Goal: Information Seeking & Learning: Check status

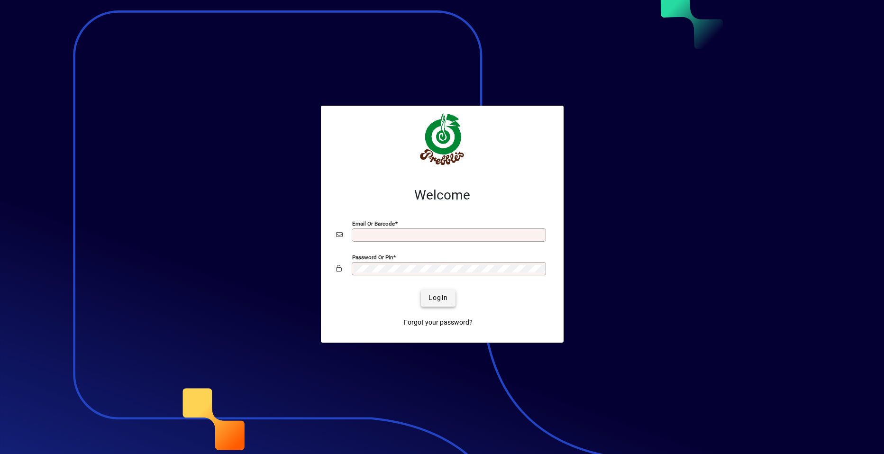
type input "**********"
drag, startPoint x: 443, startPoint y: 300, endPoint x: 428, endPoint y: 298, distance: 14.9
click at [441, 299] on span "Login" at bounding box center [437, 298] width 19 height 10
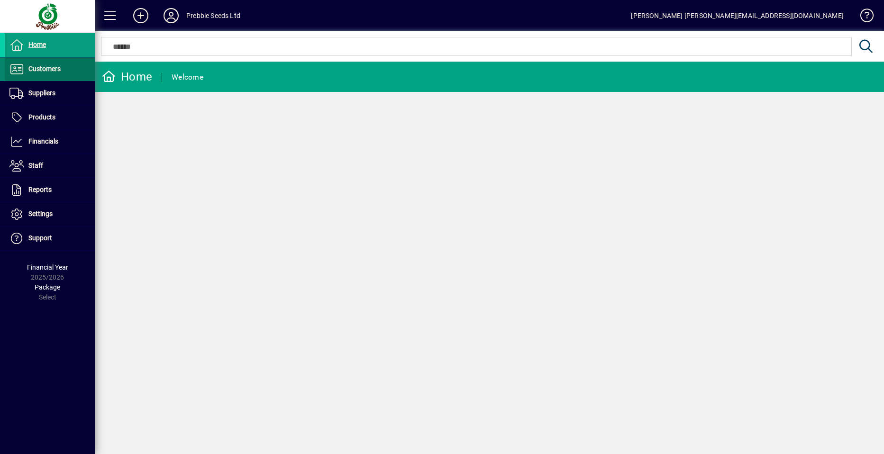
click at [61, 71] on span at bounding box center [50, 69] width 90 height 23
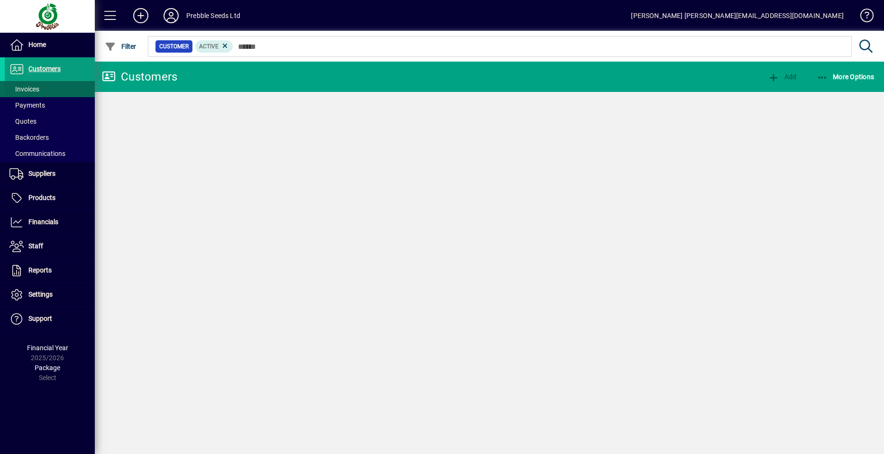
click at [56, 90] on span at bounding box center [50, 89] width 90 height 23
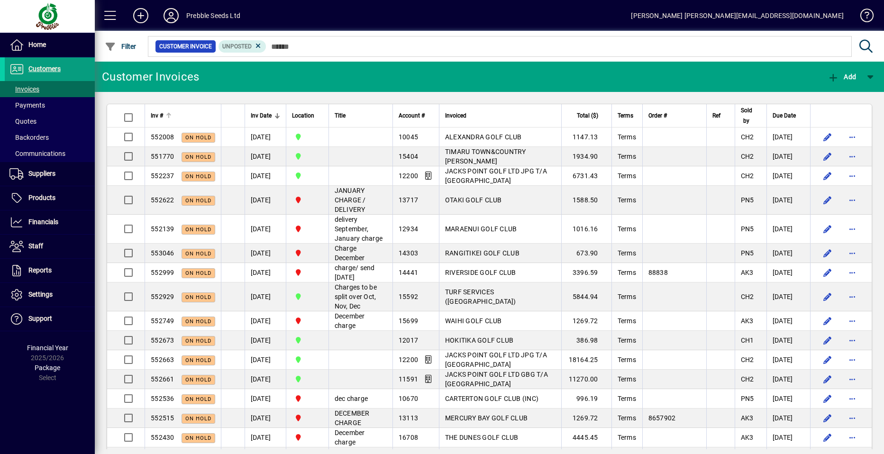
click at [155, 116] on span "Inv #" at bounding box center [157, 115] width 12 height 10
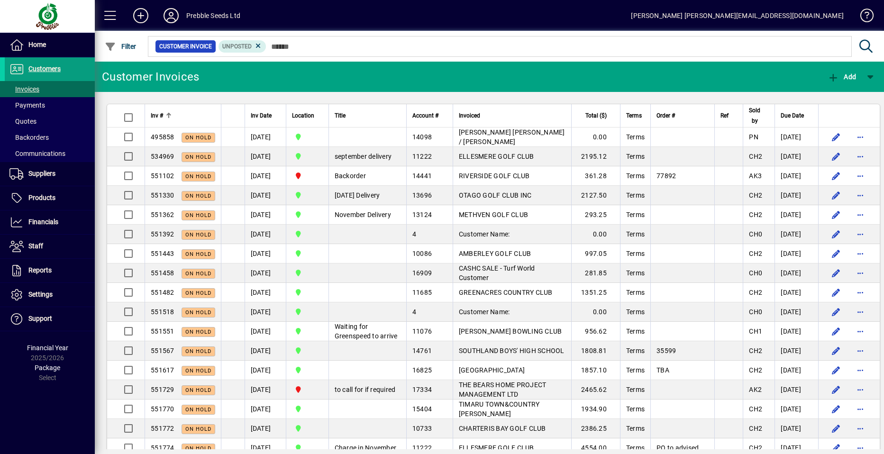
click at [155, 116] on span "Inv #" at bounding box center [157, 115] width 12 height 10
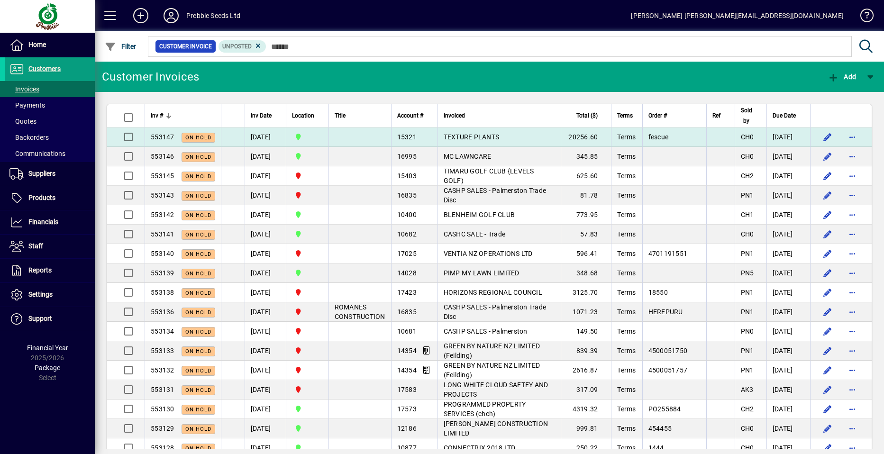
click at [472, 137] on span "TEXTURE PLANTS" at bounding box center [471, 137] width 56 height 8
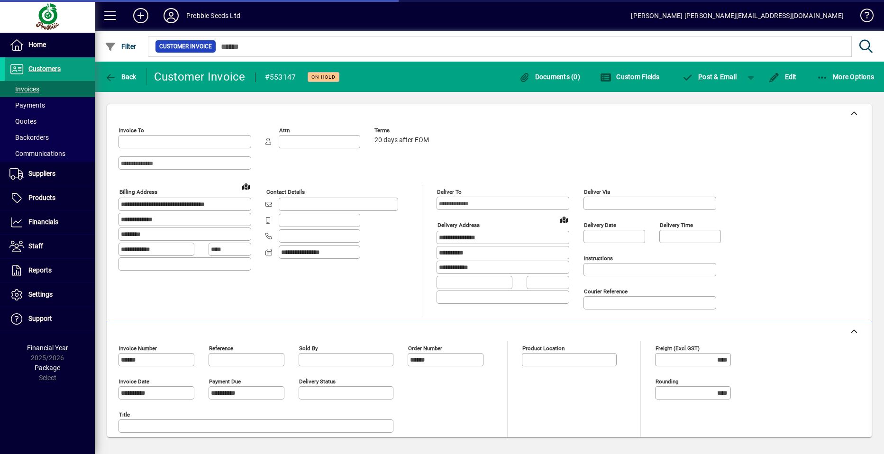
type input "**********"
type input "*********"
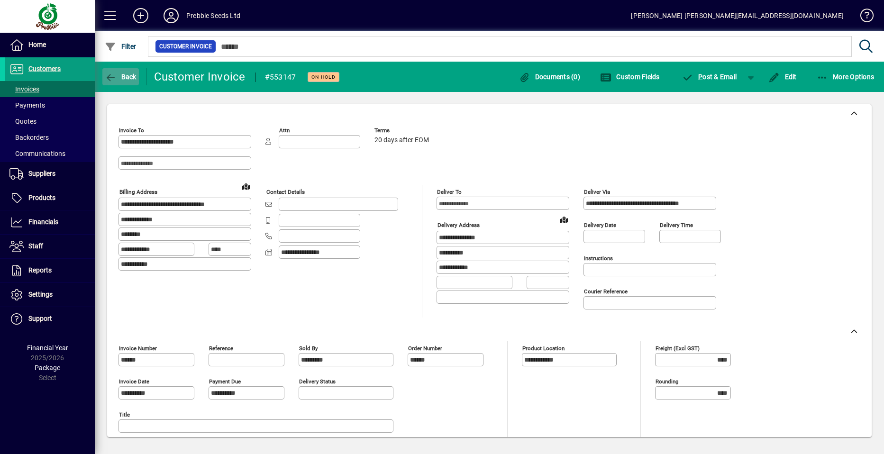
click at [123, 76] on span "Back" at bounding box center [121, 77] width 32 height 8
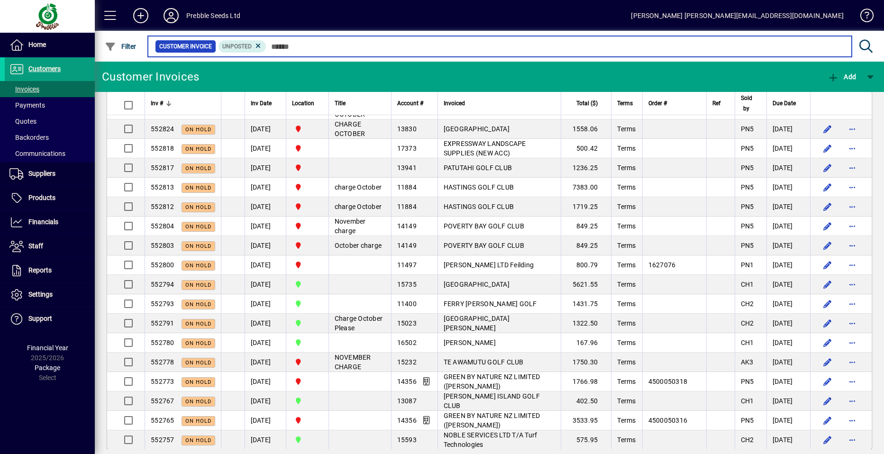
scroll to position [1735, 0]
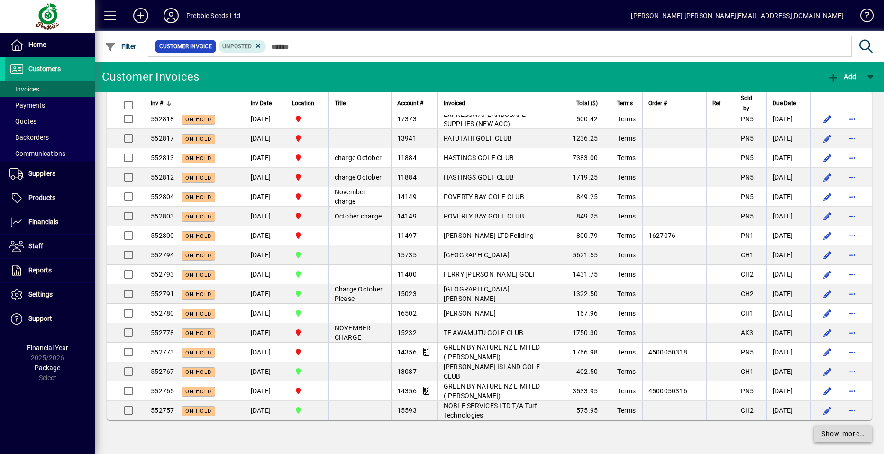
click at [822, 429] on span "Show more…" at bounding box center [843, 434] width 44 height 10
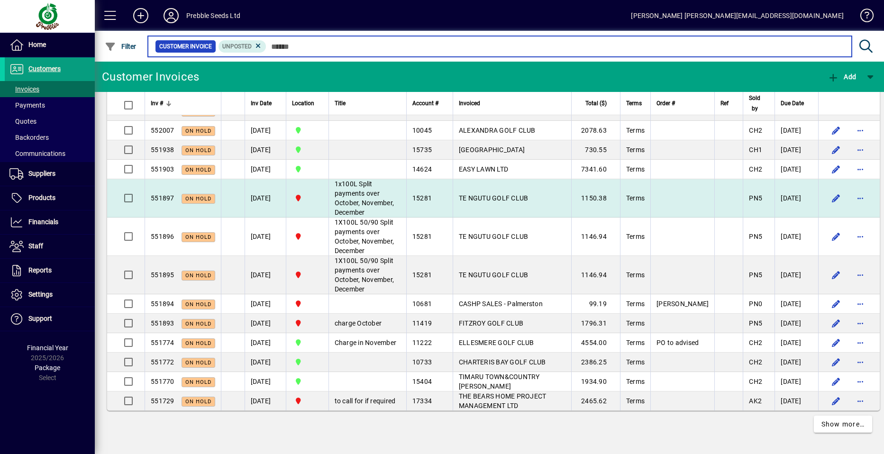
scroll to position [3990, 0]
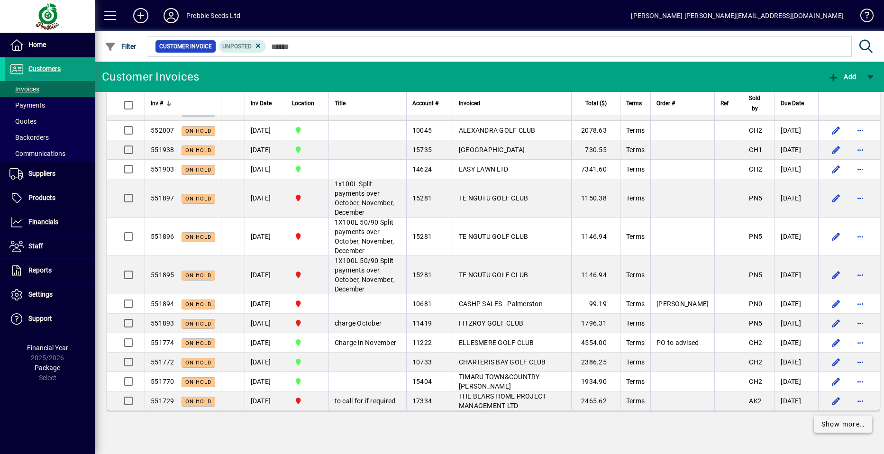
click at [821, 424] on span "Show more…" at bounding box center [843, 424] width 44 height 10
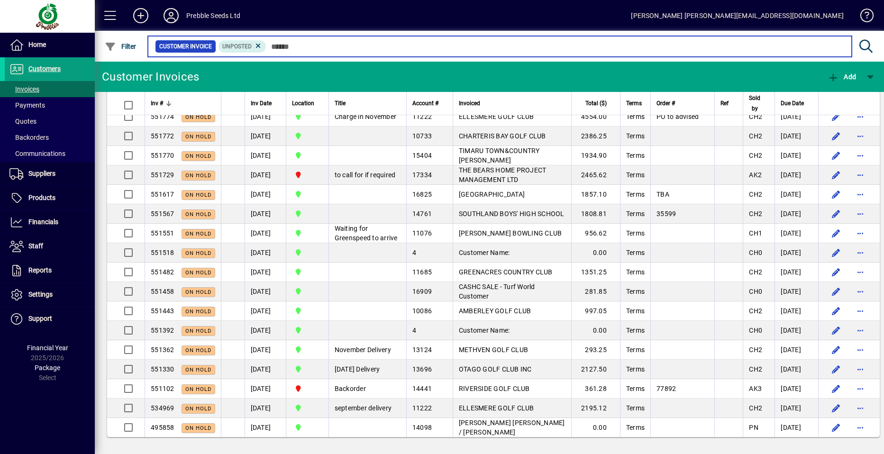
scroll to position [4226, 0]
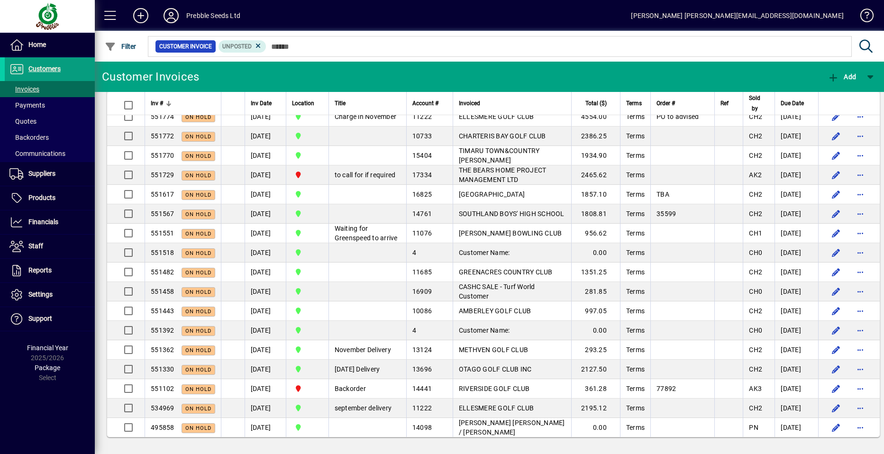
click at [237, 452] on div "Customer Invoices Add Inv # Inv Date Location Title Account # Invoiced Total ($…" at bounding box center [489, 258] width 789 height 392
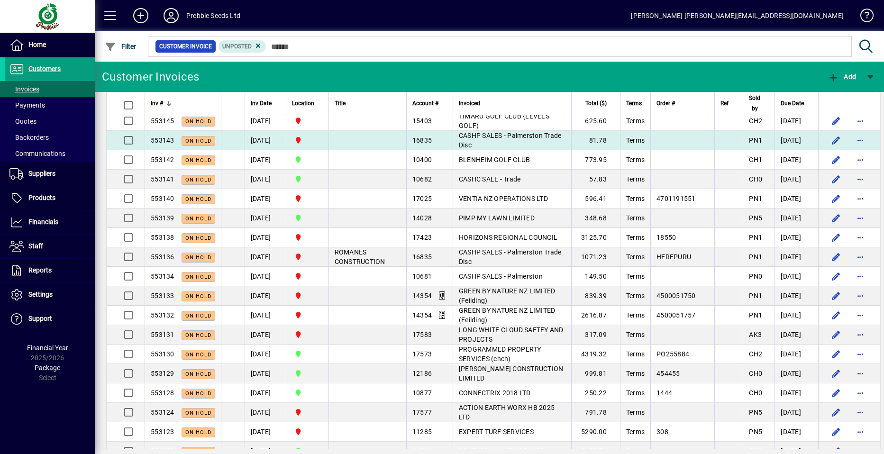
scroll to position [0, 0]
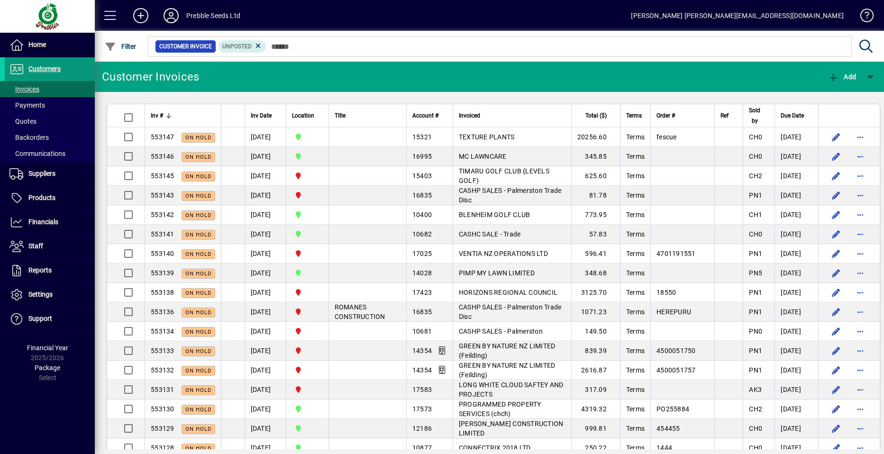
click at [31, 69] on span "Customers" at bounding box center [44, 69] width 32 height 8
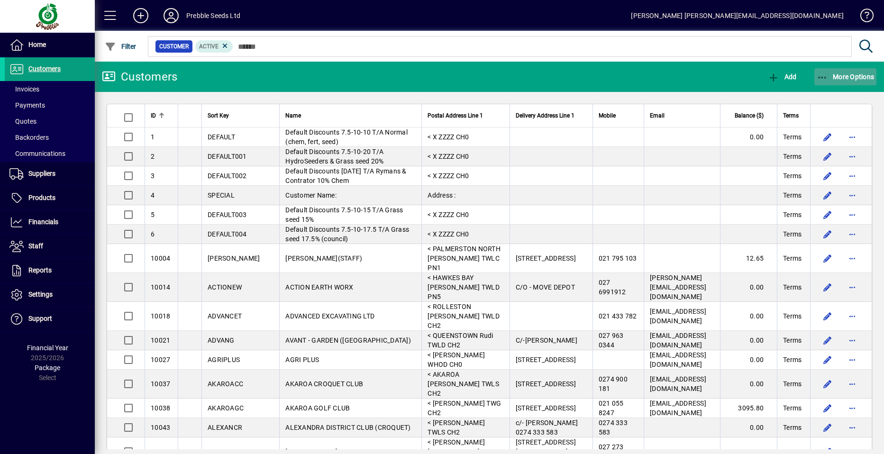
click at [842, 78] on span "More Options" at bounding box center [845, 77] width 58 height 8
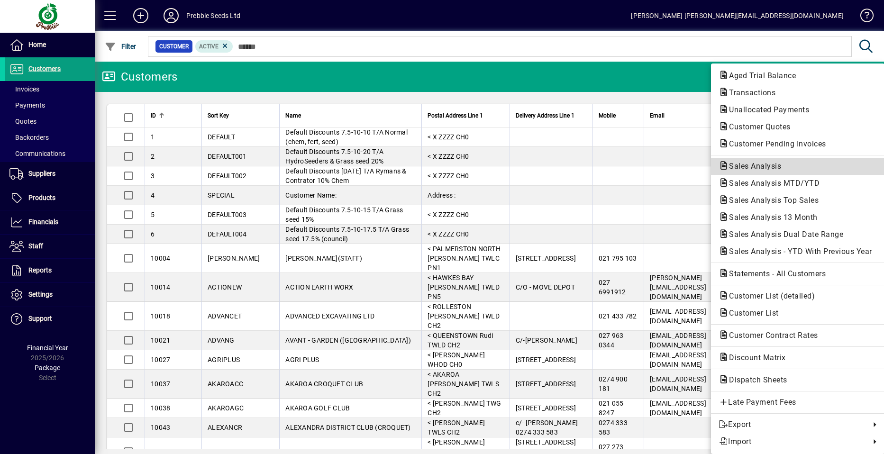
click at [747, 163] on span "Sales Analysis" at bounding box center [751, 166] width 67 height 9
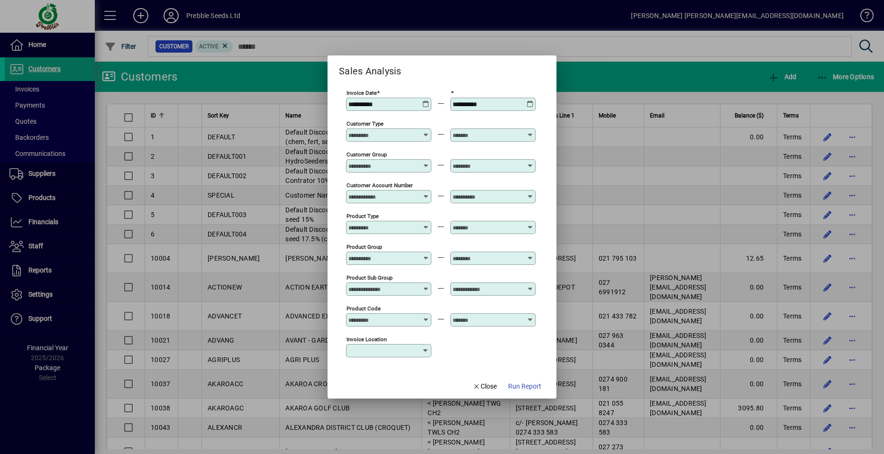
type input "**********"
click at [531, 285] on icon at bounding box center [529, 285] width 7 height 0
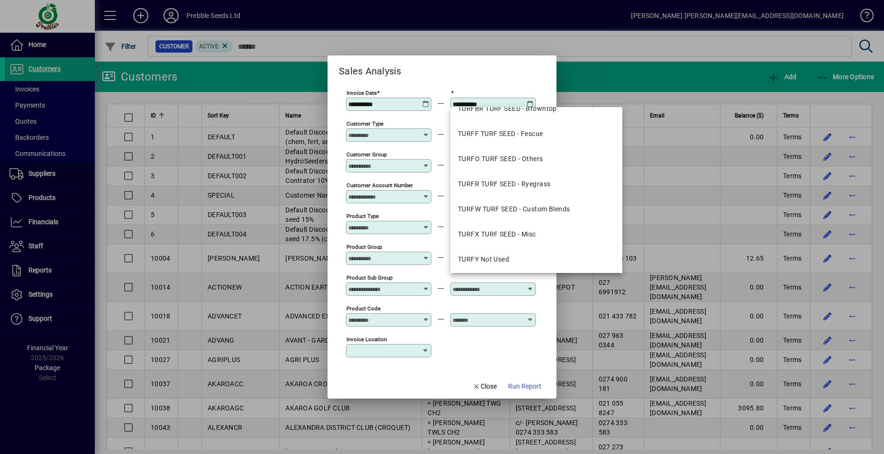
scroll to position [1748, 0]
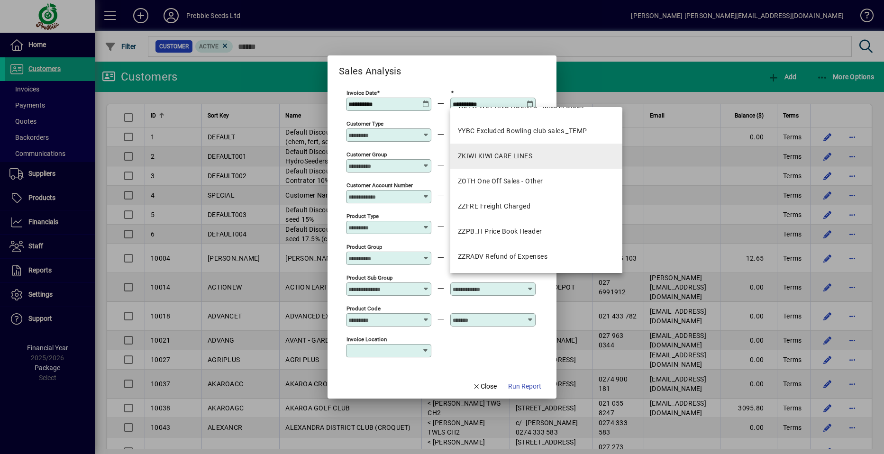
click at [497, 155] on div "ZKIWI KIWI CARE LINES" at bounding box center [495, 156] width 74 height 10
type input "**********"
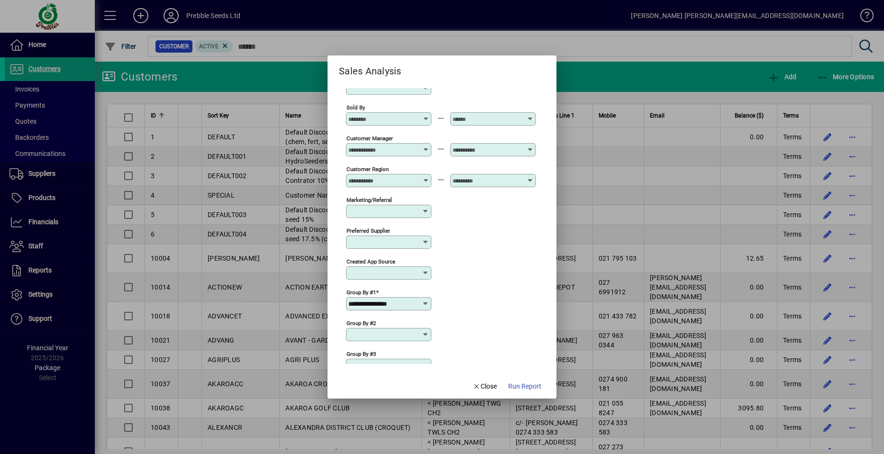
scroll to position [299, 0]
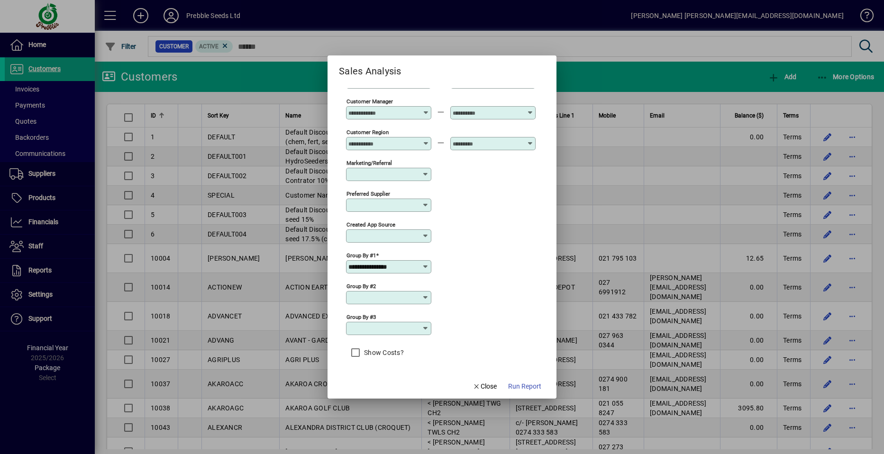
click at [427, 267] on icon at bounding box center [426, 267] width 8 height 8
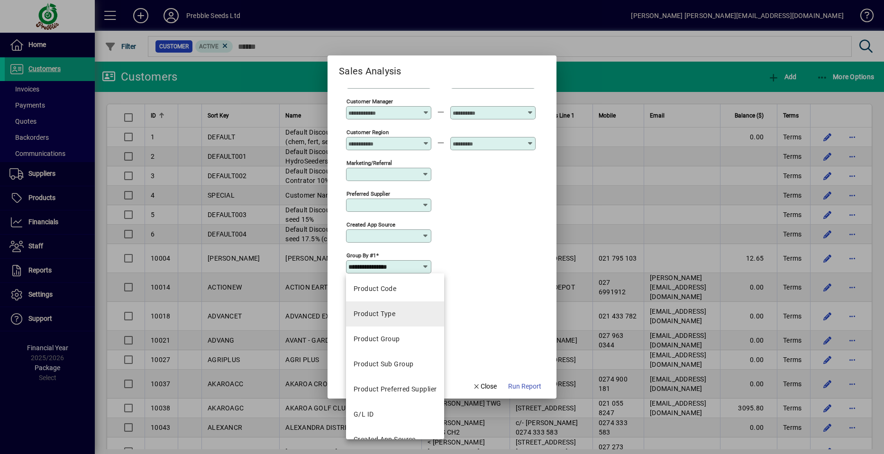
scroll to position [294, 0]
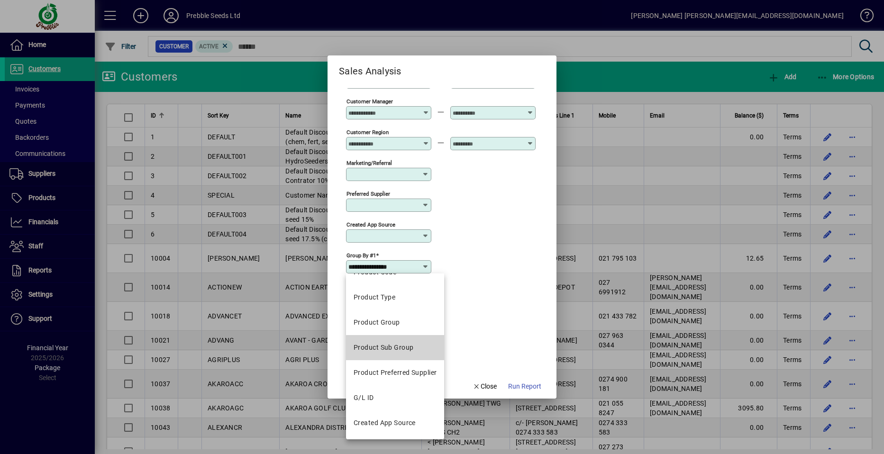
click at [415, 352] on mat-option "Product Sub Group" at bounding box center [395, 347] width 98 height 25
type input "**********"
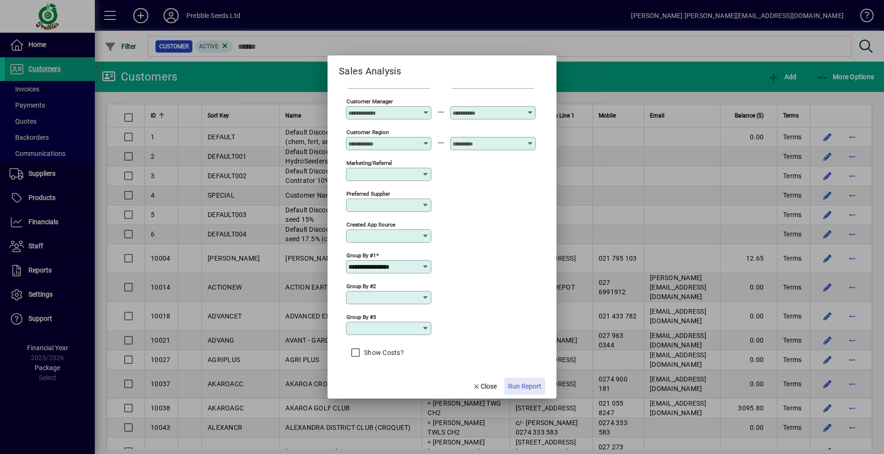
click at [524, 386] on span "Run Report" at bounding box center [524, 386] width 33 height 10
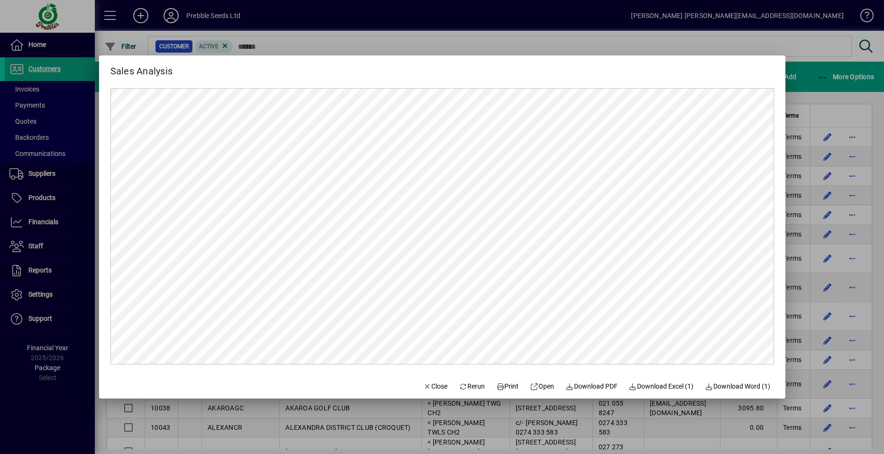
scroll to position [0, 0]
click at [460, 385] on span "Rerun" at bounding box center [472, 386] width 26 height 10
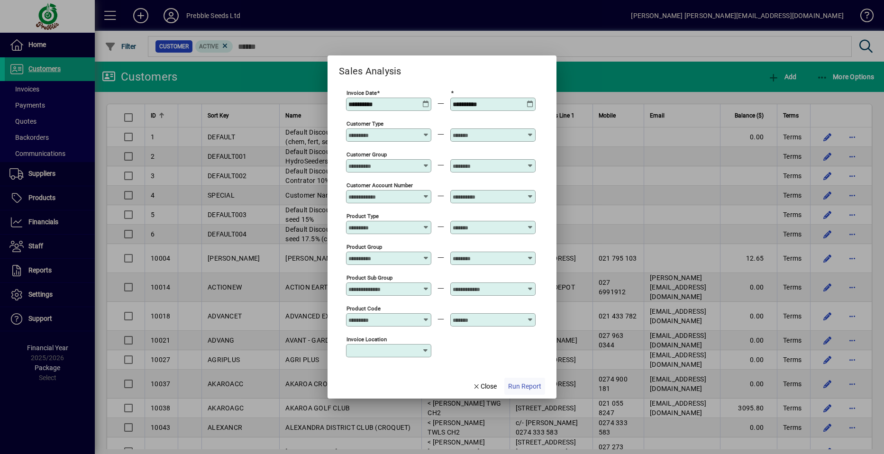
type input "**********"
click at [489, 386] on span "Close" at bounding box center [484, 386] width 25 height 10
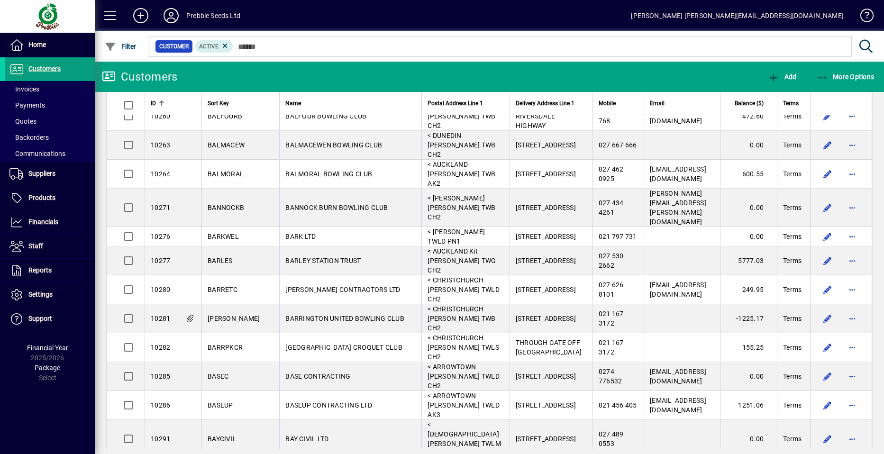
scroll to position [1658, 0]
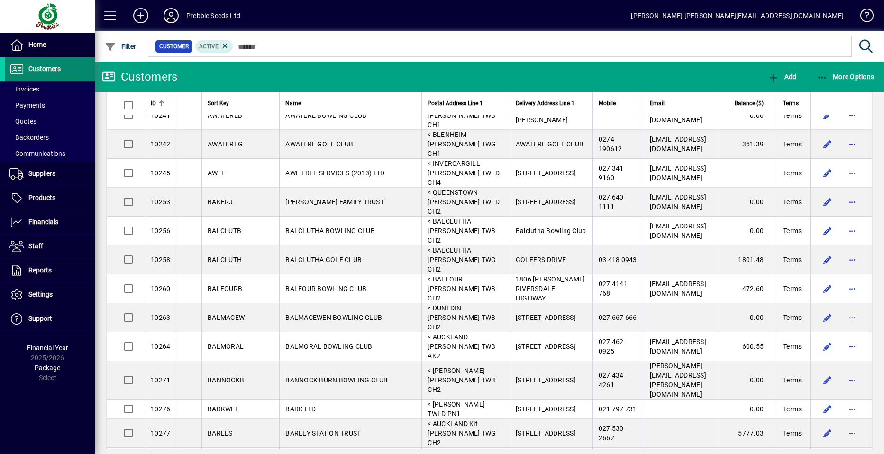
click at [60, 66] on span "Customers" at bounding box center [44, 69] width 32 height 8
click at [847, 75] on span "More Options" at bounding box center [845, 77] width 58 height 8
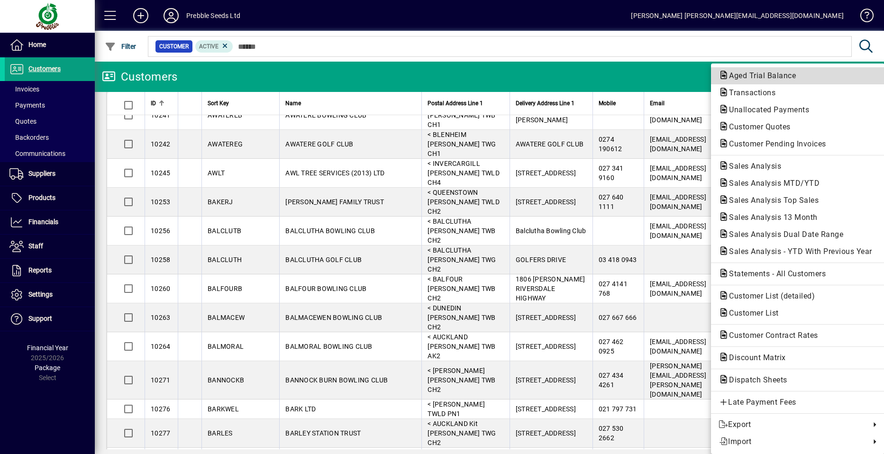
click at [750, 76] on span "Aged Trial Balance" at bounding box center [759, 75] width 82 height 9
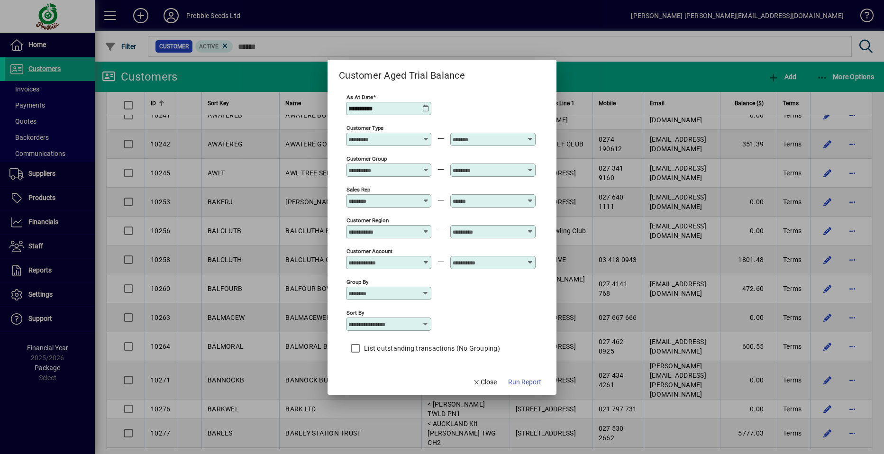
click at [423, 322] on icon at bounding box center [426, 324] width 8 height 8
click at [393, 370] on div "Customer Name" at bounding box center [378, 372] width 51 height 10
type input "**********"
click at [524, 380] on span "Run Report" at bounding box center [524, 382] width 33 height 10
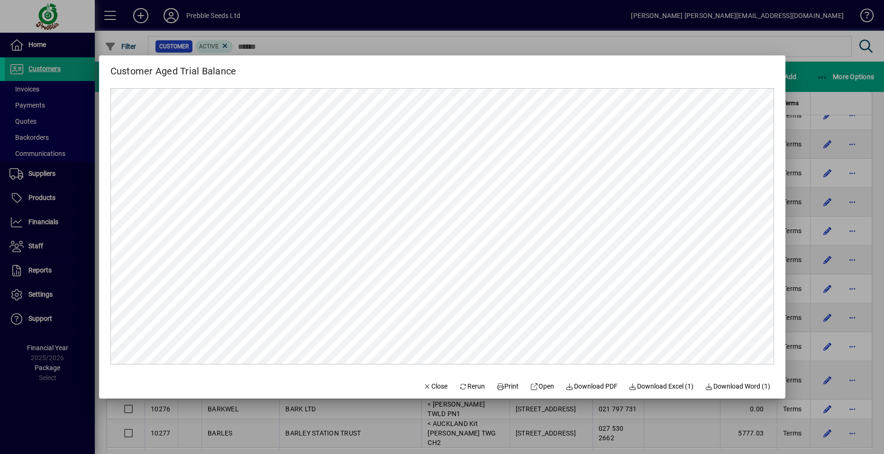
scroll to position [0, 0]
drag, startPoint x: 538, startPoint y: 384, endPoint x: 381, endPoint y: 412, distance: 159.8
click at [384, 421] on div at bounding box center [442, 227] width 884 height 454
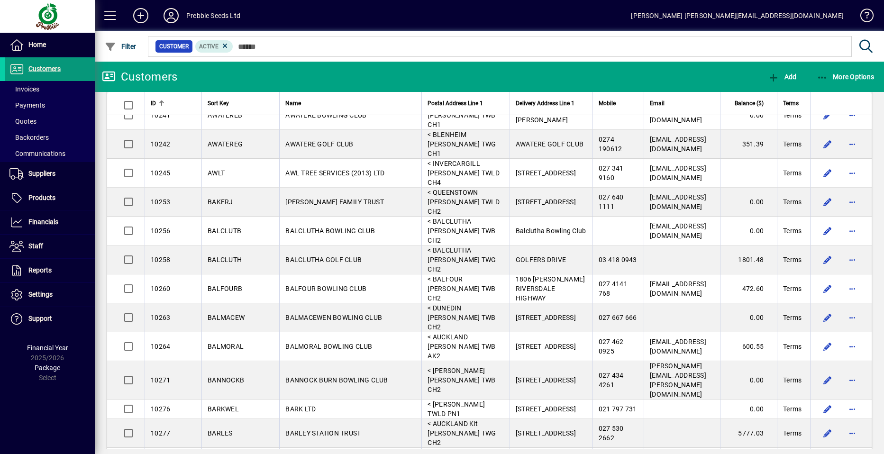
click at [64, 66] on span at bounding box center [50, 69] width 90 height 23
click at [853, 74] on span "More Options" at bounding box center [845, 77] width 58 height 8
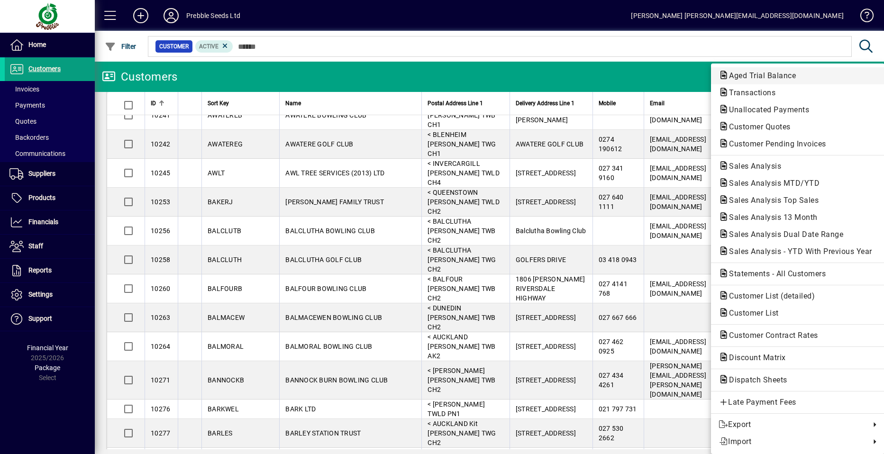
click at [766, 77] on span "Aged Trial Balance" at bounding box center [759, 75] width 82 height 9
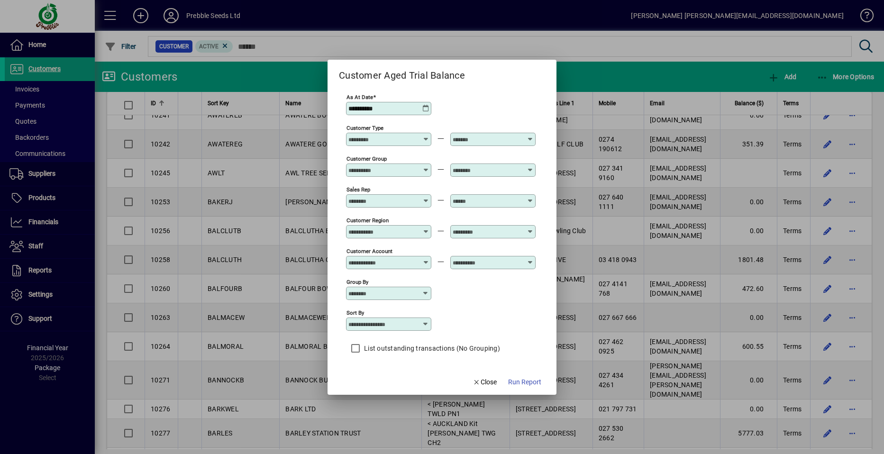
click at [423, 323] on icon at bounding box center [426, 324] width 8 height 8
click at [391, 375] on div "Customer Name" at bounding box center [378, 372] width 51 height 10
type input "**********"
click at [522, 381] on span "Run Report" at bounding box center [524, 382] width 33 height 10
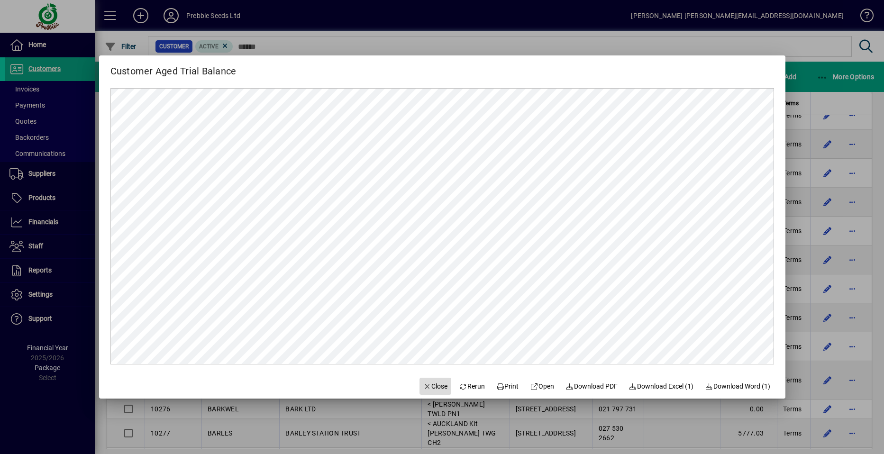
click at [425, 386] on span "Close" at bounding box center [435, 386] width 25 height 10
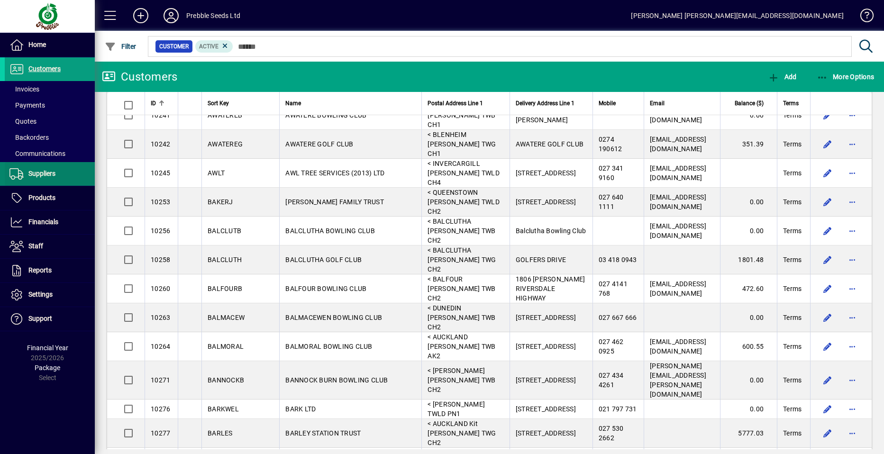
click at [46, 176] on span "Suppliers" at bounding box center [41, 174] width 27 height 8
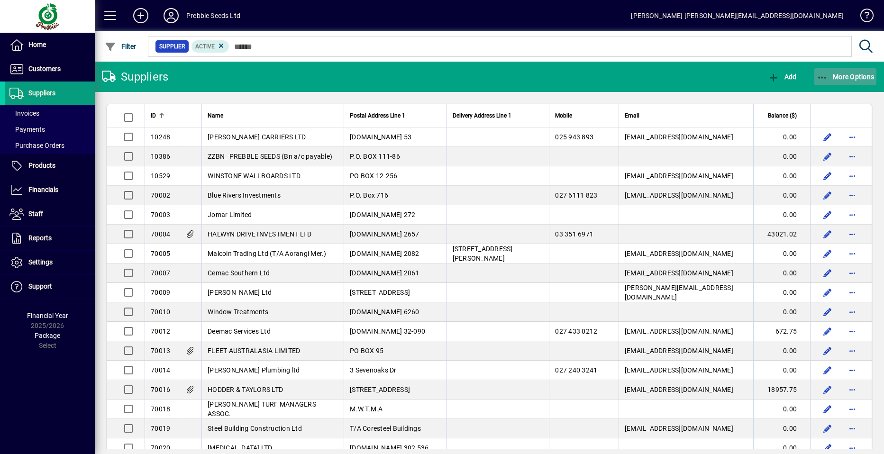
click at [845, 77] on span "More Options" at bounding box center [845, 77] width 58 height 8
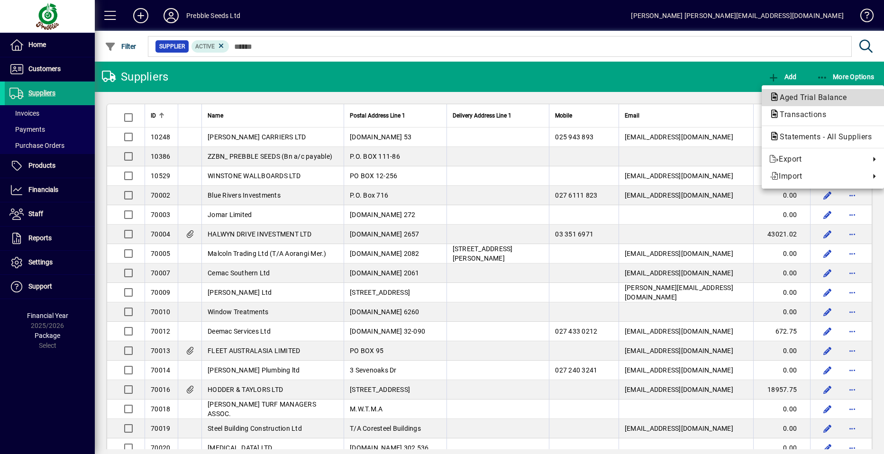
click at [797, 95] on span "Aged Trial Balance" at bounding box center [810, 97] width 82 height 9
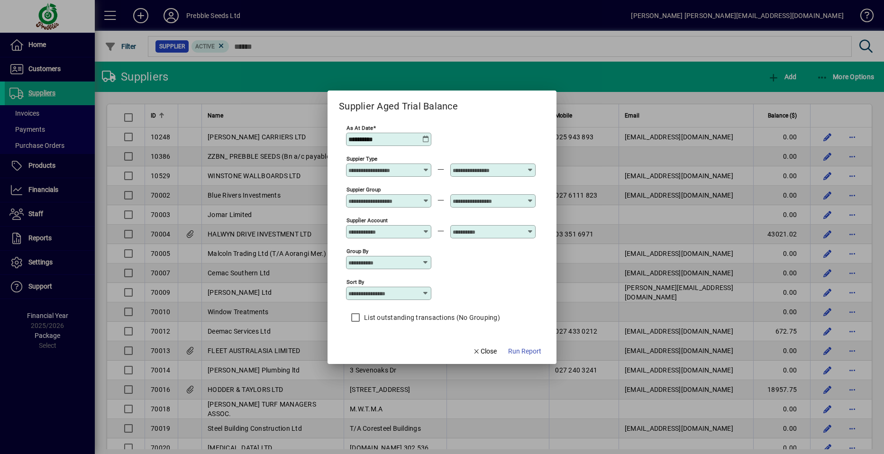
click at [426, 197] on icon at bounding box center [425, 197] width 7 height 0
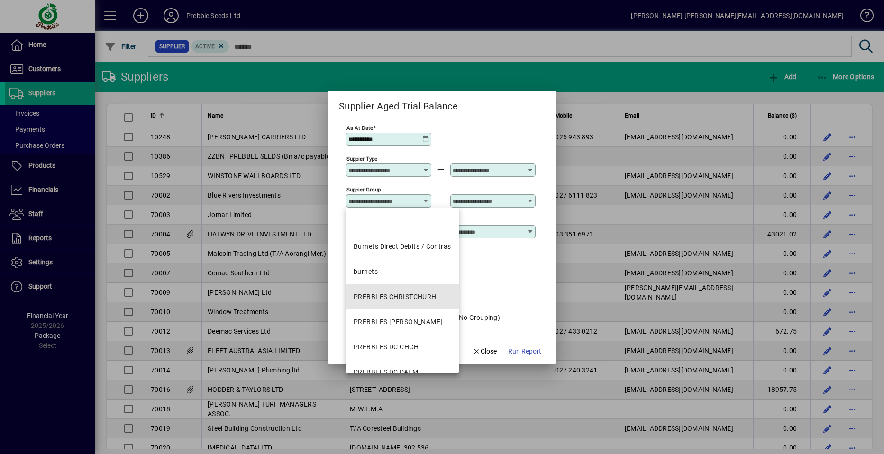
click at [396, 297] on div "PREBBLES CHRISTCHURH" at bounding box center [394, 297] width 83 height 10
type input "**********"
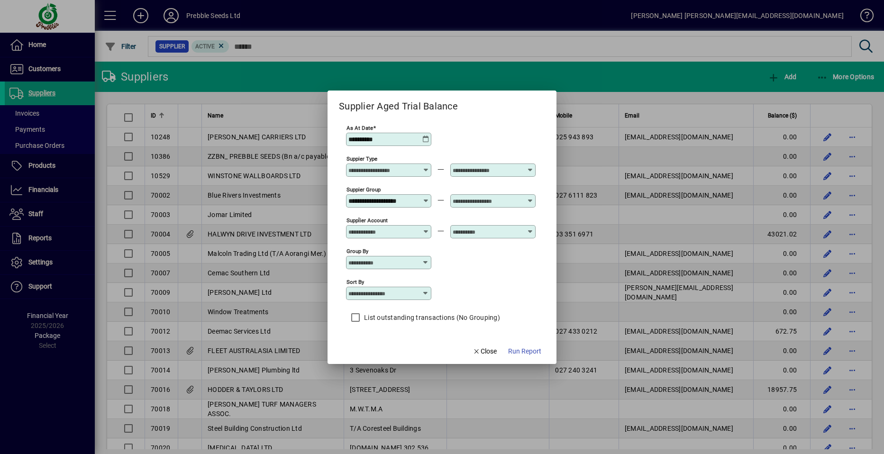
click at [530, 197] on icon at bounding box center [529, 197] width 7 height 0
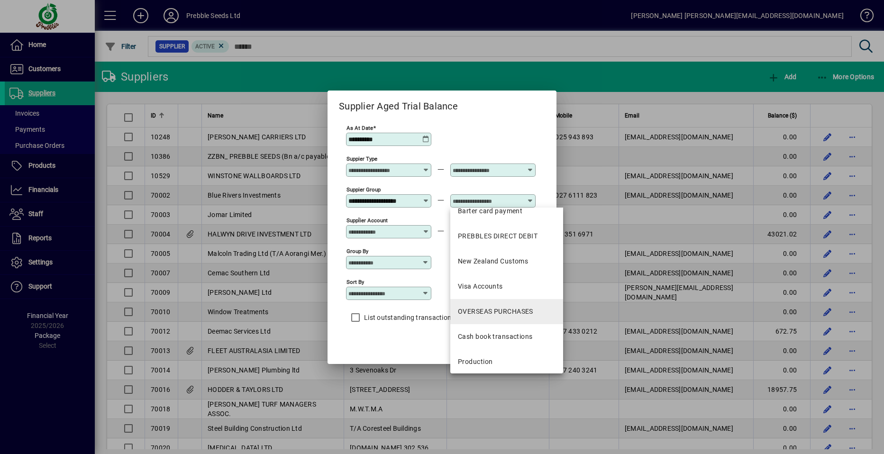
scroll to position [191, 0]
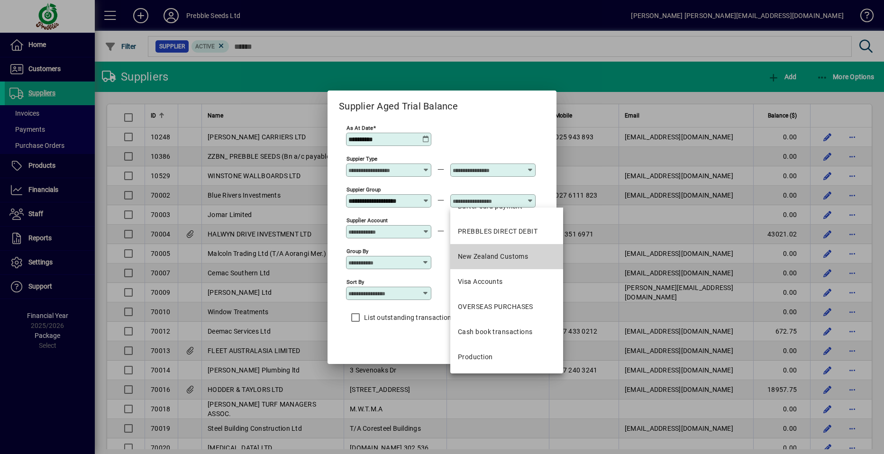
click at [486, 255] on div "New Zealand Customs" at bounding box center [493, 257] width 70 height 10
type input "**********"
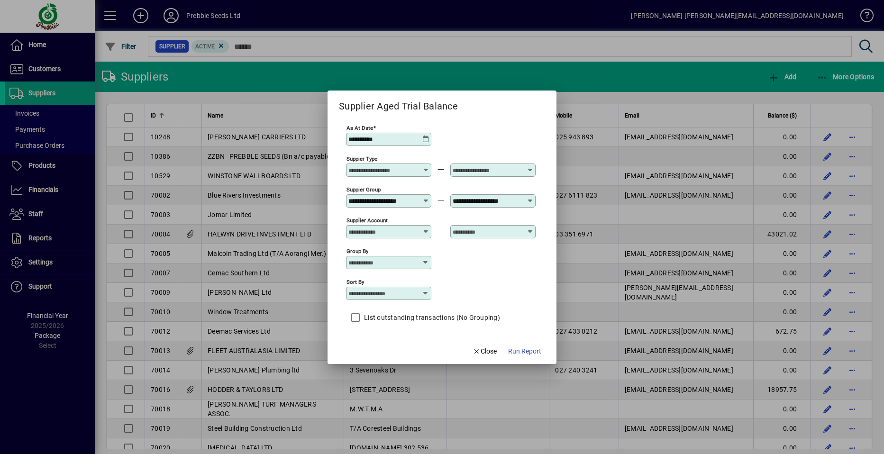
click at [425, 293] on icon at bounding box center [426, 293] width 8 height 8
click at [379, 352] on div "Supplier Name" at bounding box center [375, 351] width 45 height 10
type input "**********"
click at [518, 349] on span "Run Report" at bounding box center [524, 351] width 33 height 10
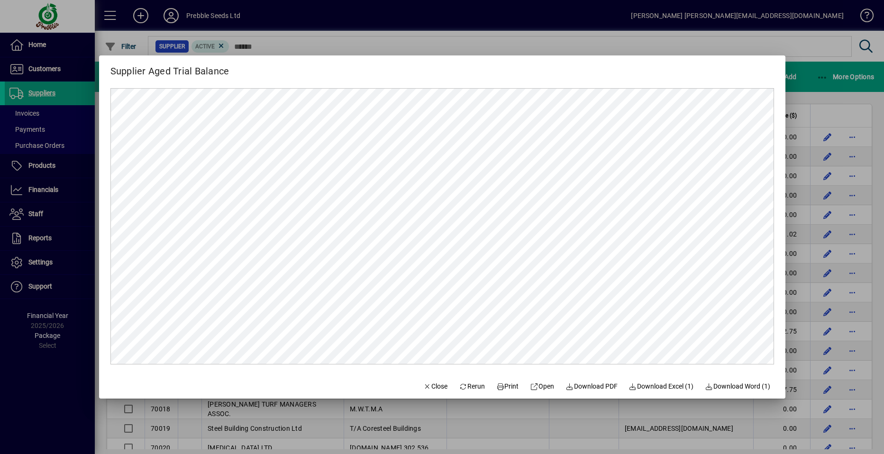
scroll to position [0, 0]
click at [427, 386] on span "Close" at bounding box center [435, 386] width 25 height 10
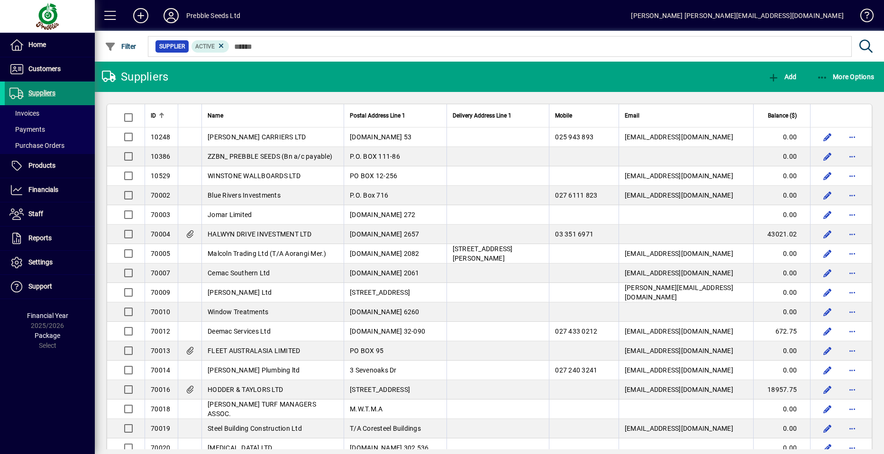
click at [55, 92] on span "Suppliers" at bounding box center [41, 93] width 27 height 8
click at [47, 146] on span "Purchase Orders" at bounding box center [36, 146] width 55 height 8
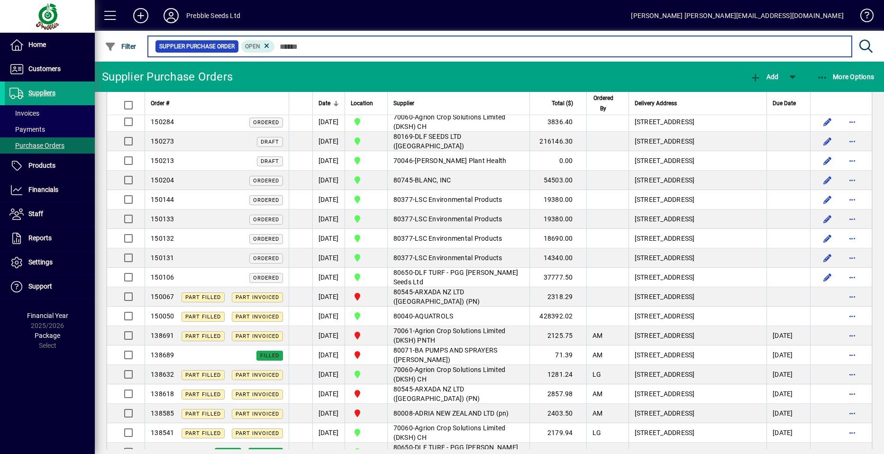
scroll to position [1327, 0]
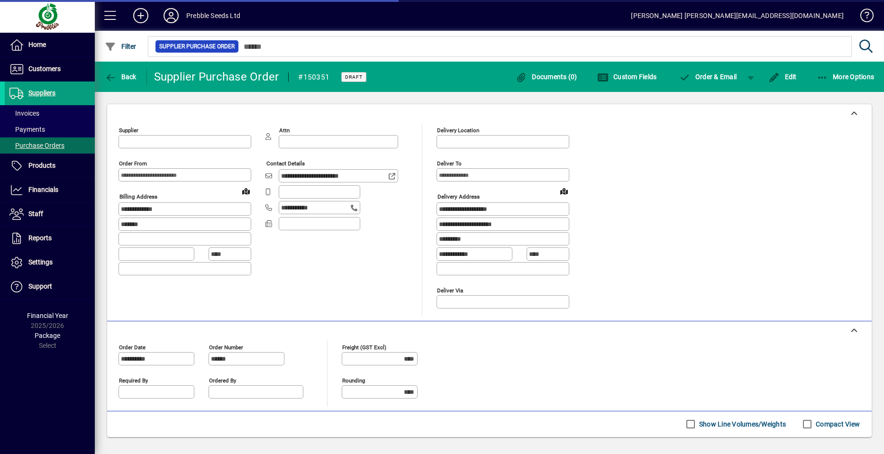
type input "**********"
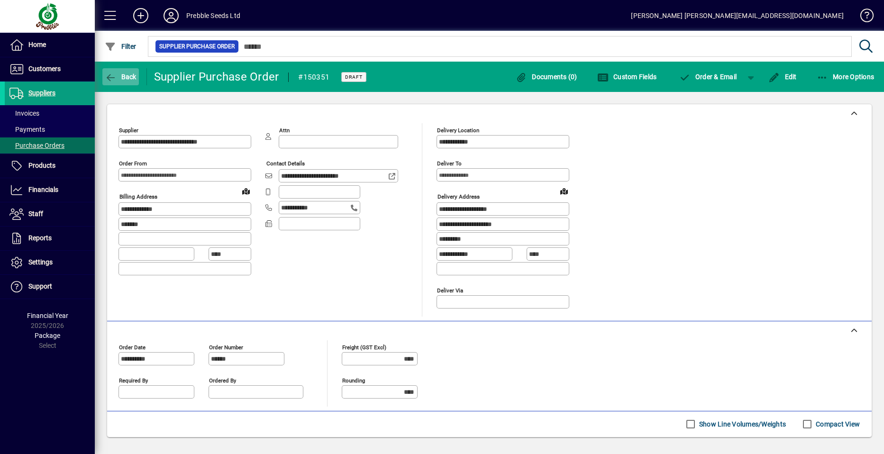
click at [123, 76] on span "Back" at bounding box center [121, 77] width 32 height 8
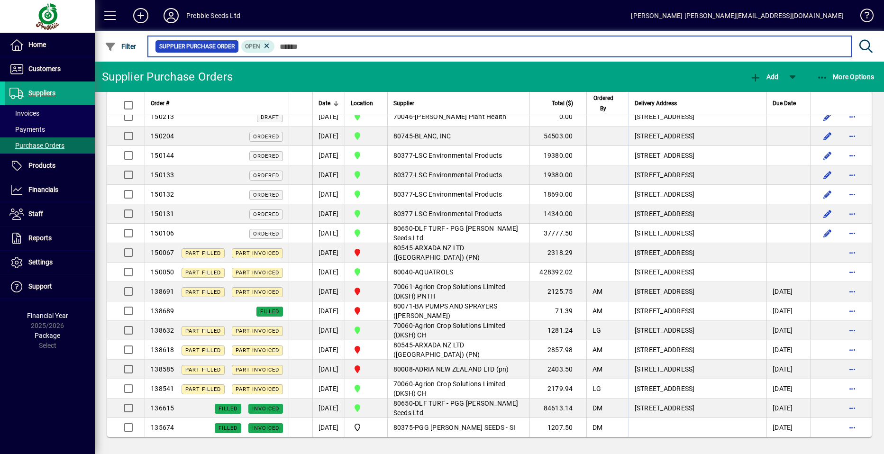
scroll to position [1360, 0]
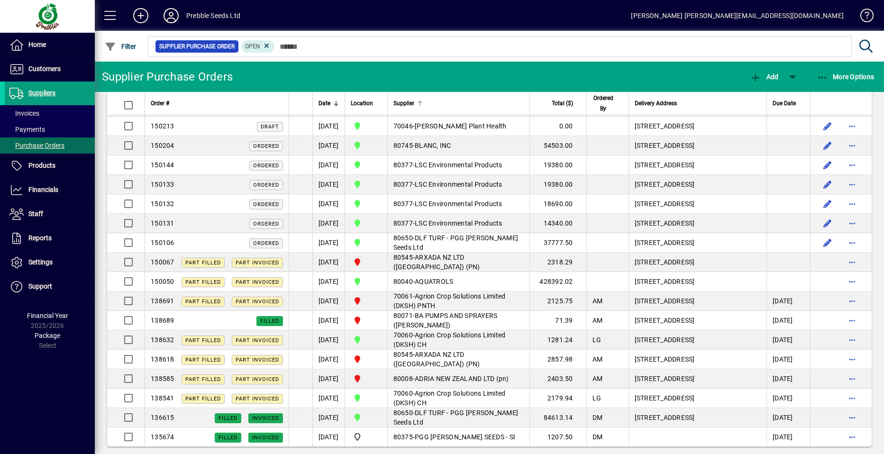
click at [414, 104] on span "Supplier" at bounding box center [403, 103] width 21 height 10
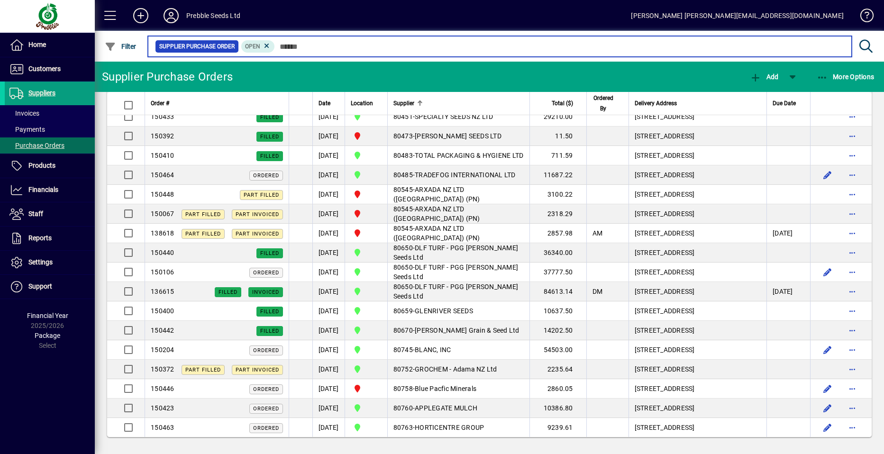
scroll to position [1834, 0]
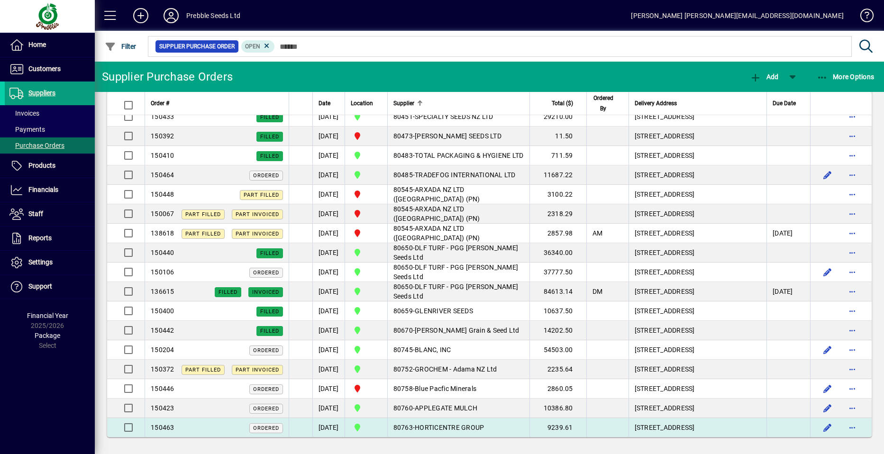
click at [464, 424] on span "HORTICENTRE GROUP" at bounding box center [449, 428] width 69 height 8
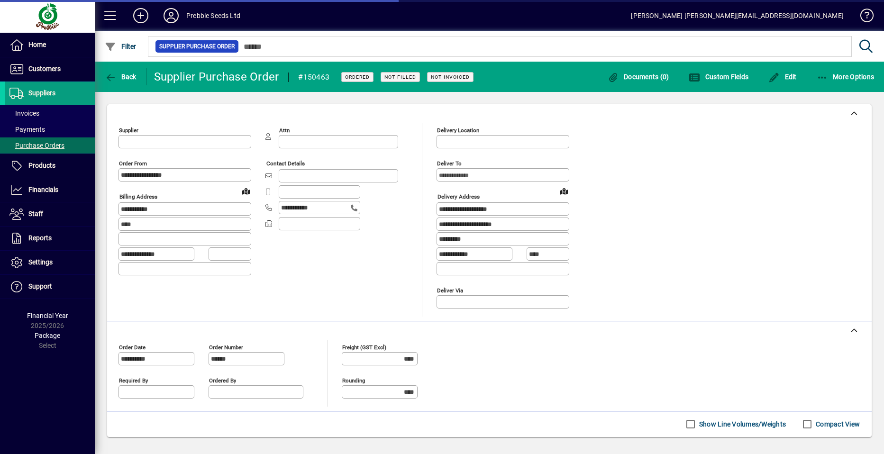
type input "**********"
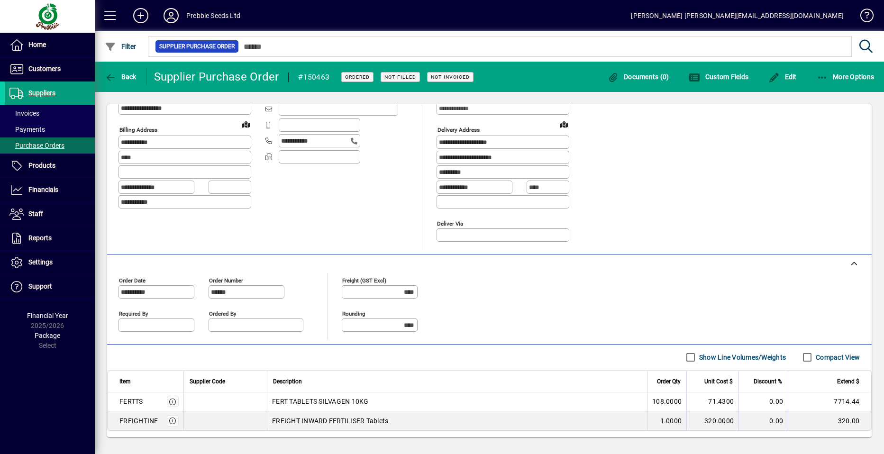
scroll to position [114, 0]
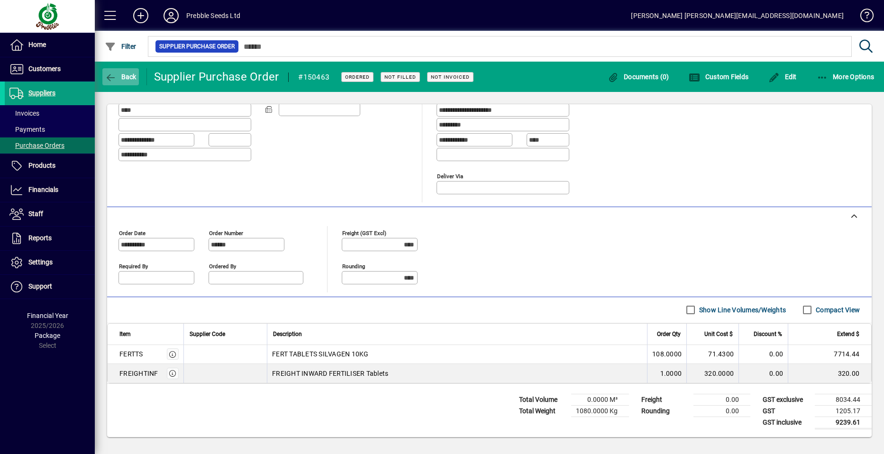
click at [122, 75] on span "Back" at bounding box center [121, 77] width 32 height 8
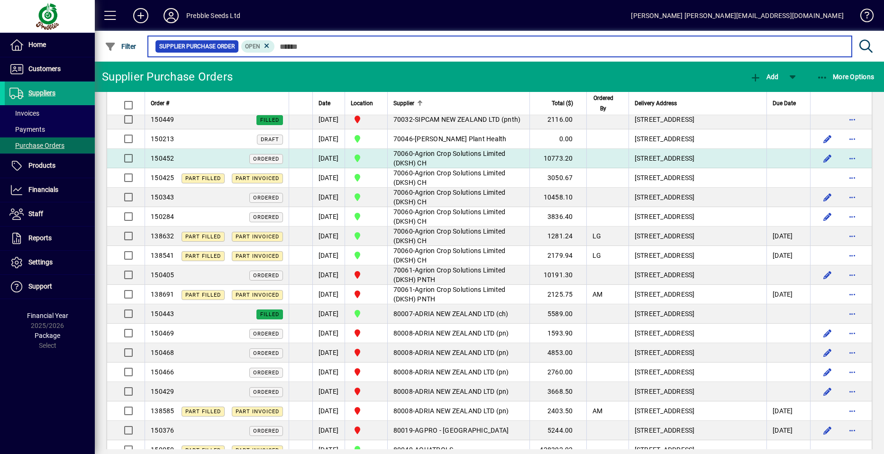
scroll to position [95, 0]
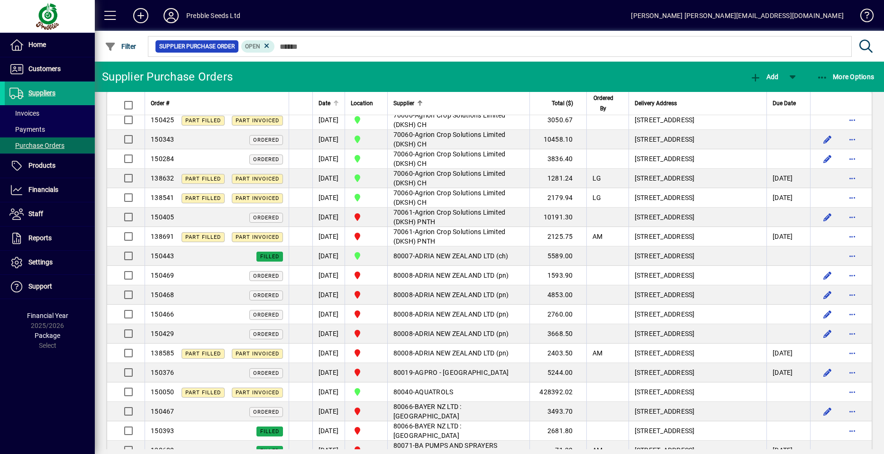
click at [329, 100] on span "Date" at bounding box center [324, 103] width 12 height 10
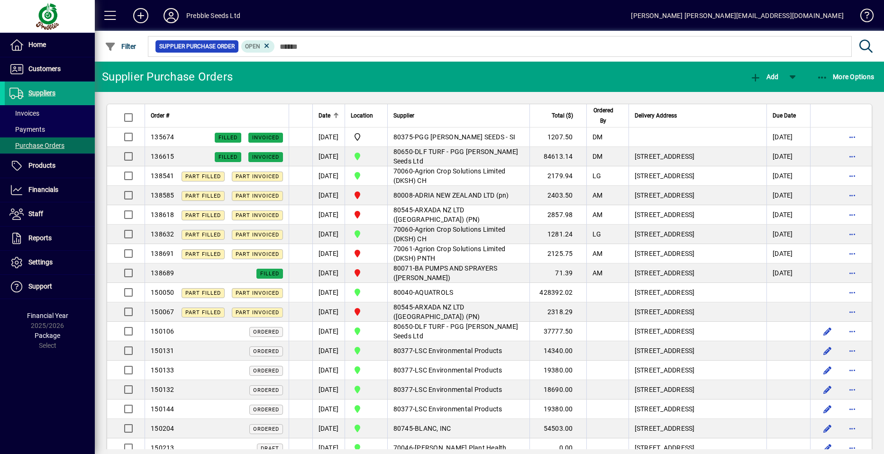
click at [323, 116] on span "Date" at bounding box center [324, 115] width 12 height 10
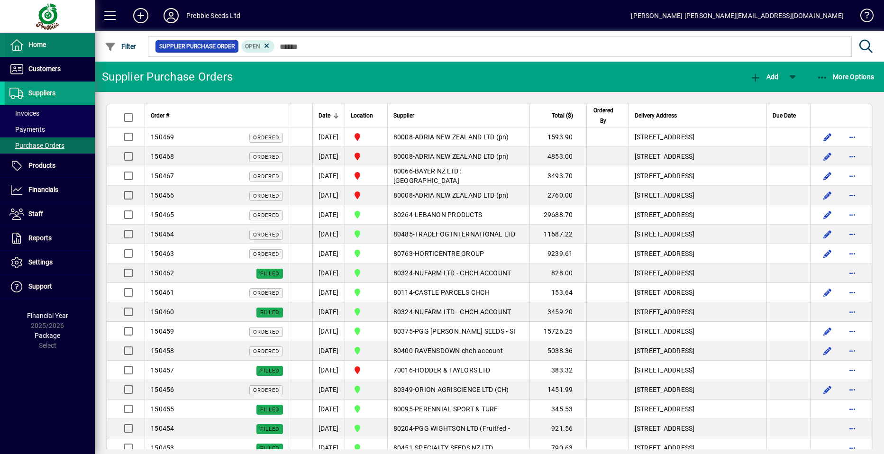
click at [65, 47] on span at bounding box center [50, 45] width 90 height 23
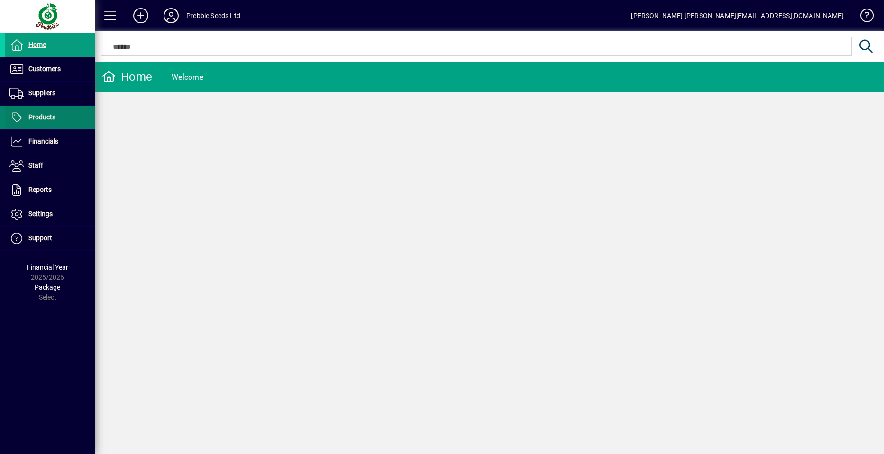
click at [62, 117] on span at bounding box center [50, 117] width 90 height 23
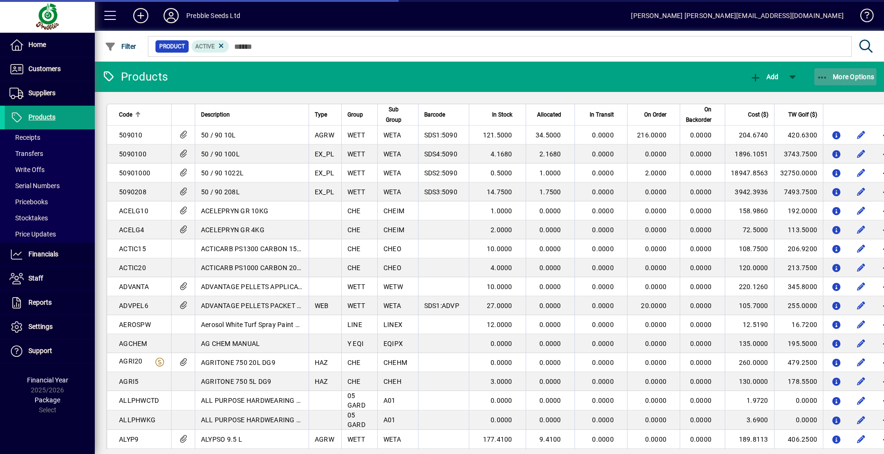
click at [852, 74] on span "More Options" at bounding box center [845, 77] width 58 height 8
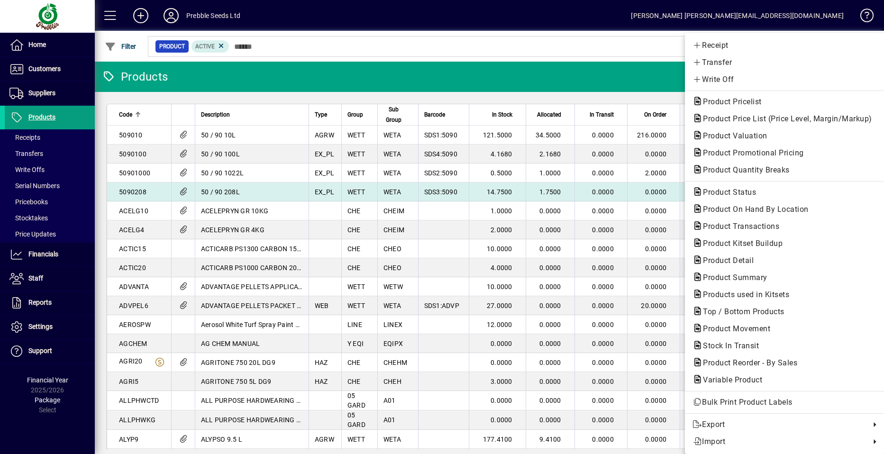
click at [721, 190] on span "Product Status" at bounding box center [726, 192] width 68 height 9
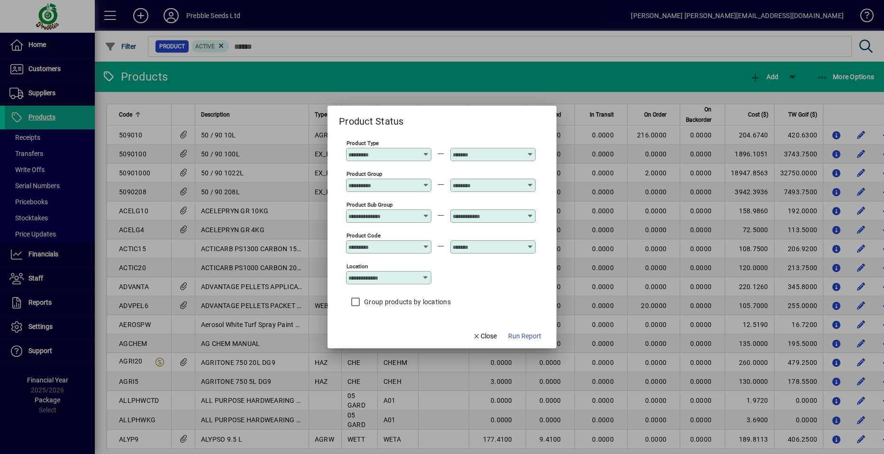
click at [529, 212] on icon at bounding box center [529, 212] width 7 height 0
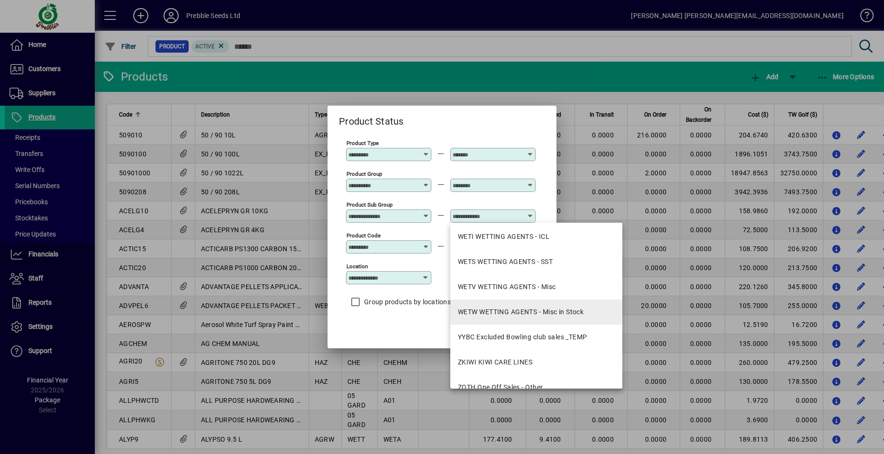
scroll to position [1748, 0]
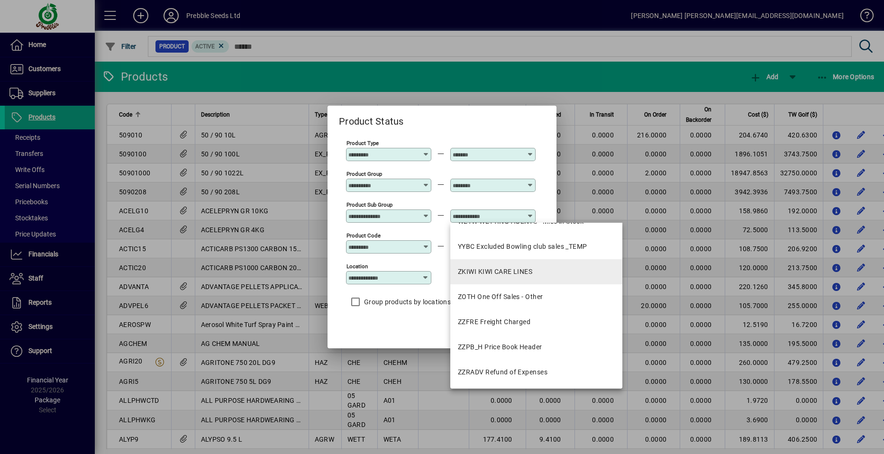
click at [498, 271] on div "ZKIWI KIWI CARE LINES" at bounding box center [495, 272] width 74 height 10
type input "**********"
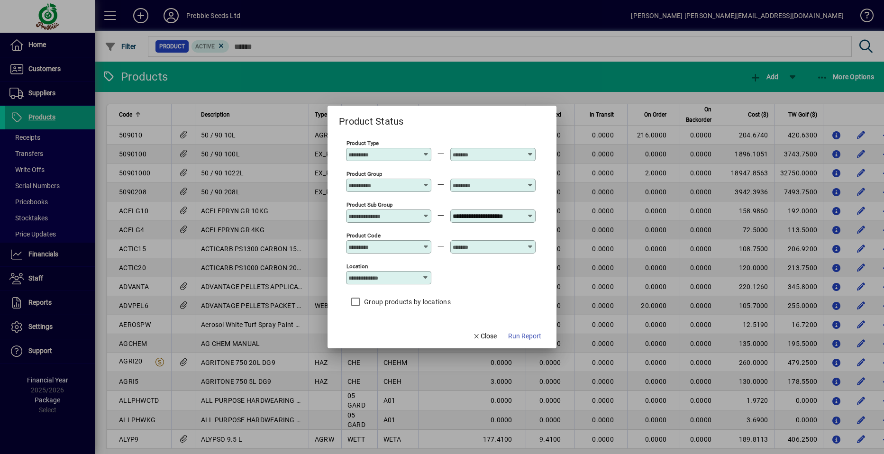
click at [425, 276] on icon at bounding box center [426, 278] width 8 height 8
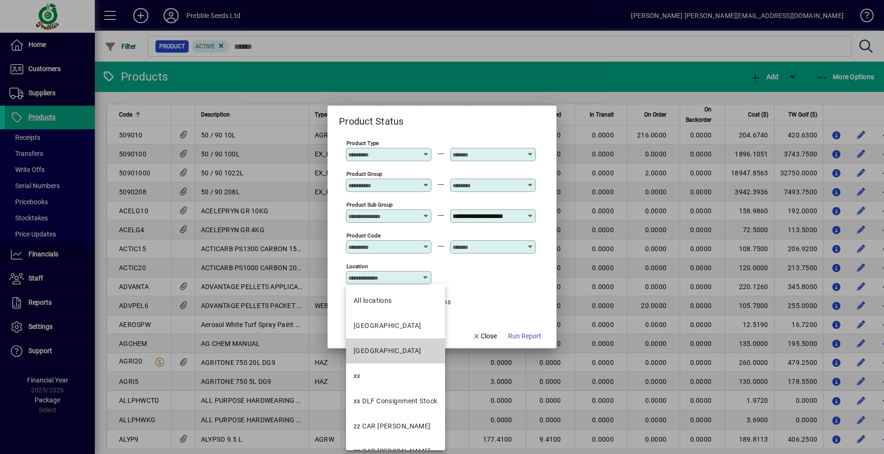
click at [391, 349] on div "[GEOGRAPHIC_DATA]" at bounding box center [386, 351] width 67 height 10
type input "**********"
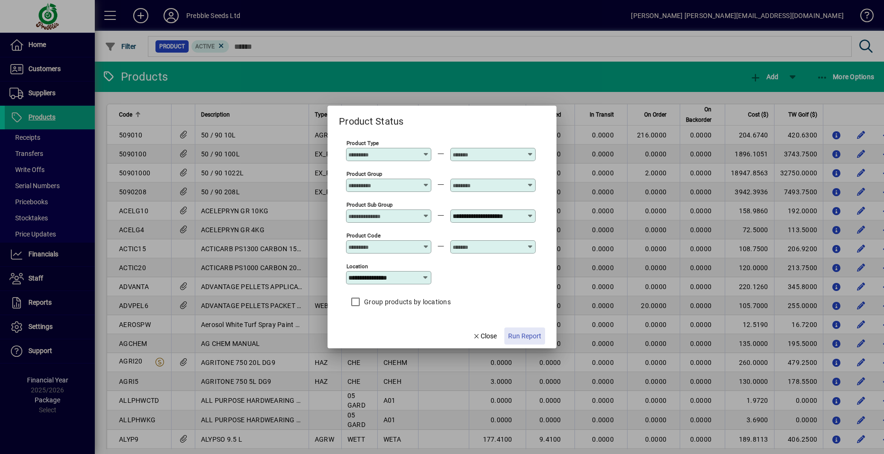
click at [520, 334] on span "Run Report" at bounding box center [524, 336] width 33 height 10
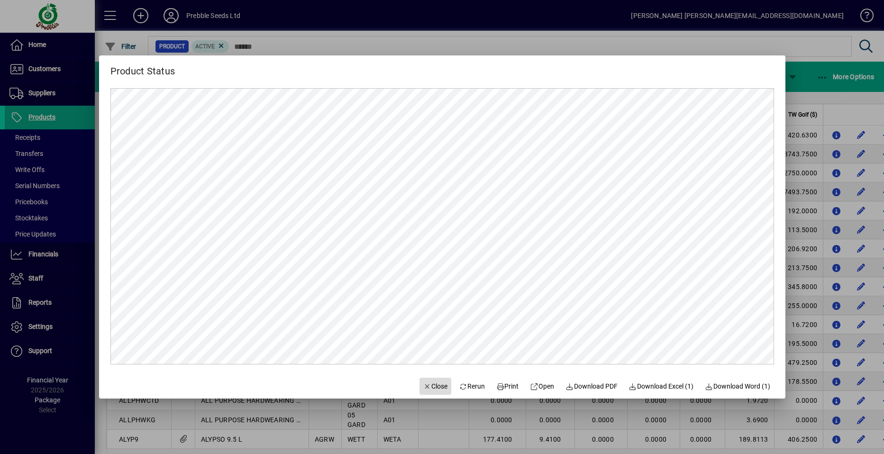
click at [425, 386] on span "Close" at bounding box center [435, 386] width 25 height 10
